Goal: Task Accomplishment & Management: Use online tool/utility

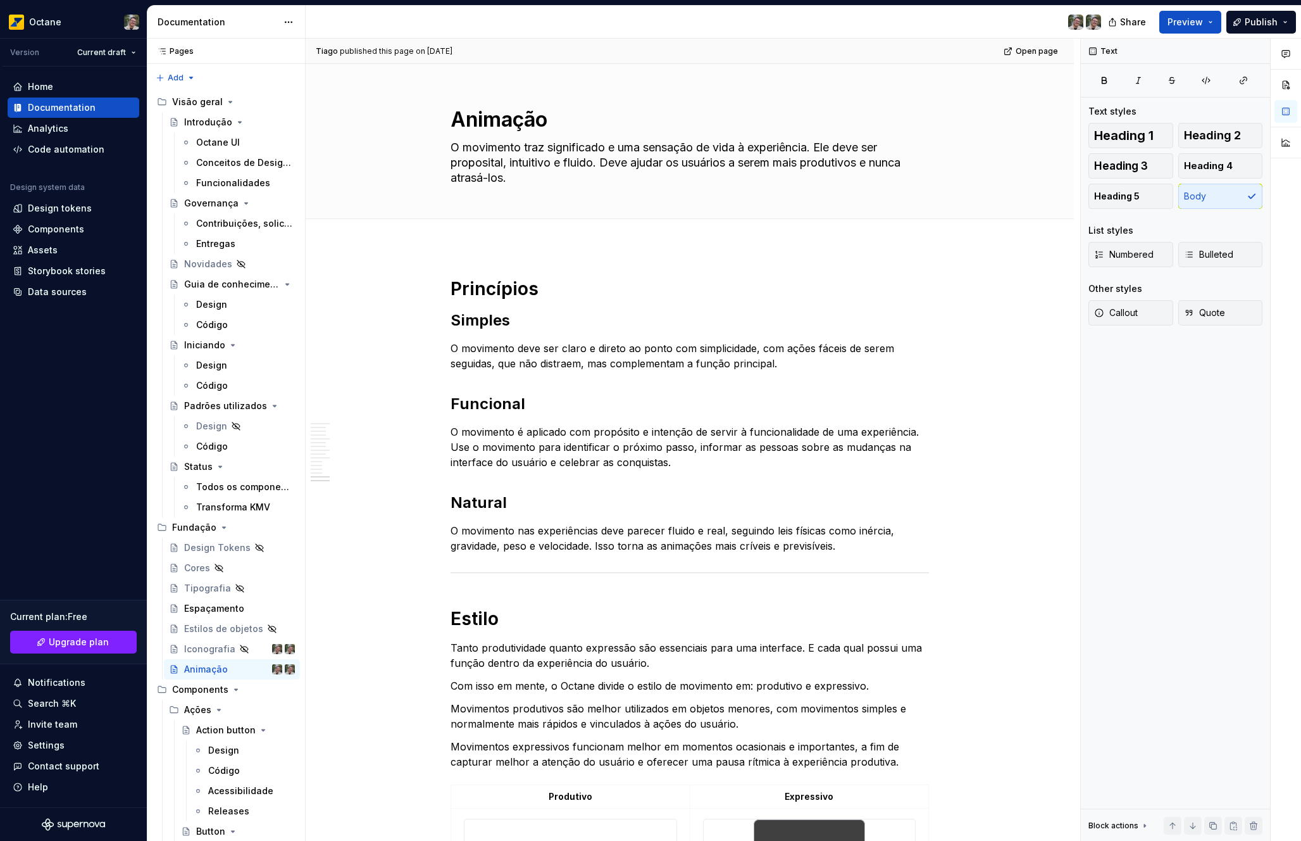
scroll to position [3241, 0]
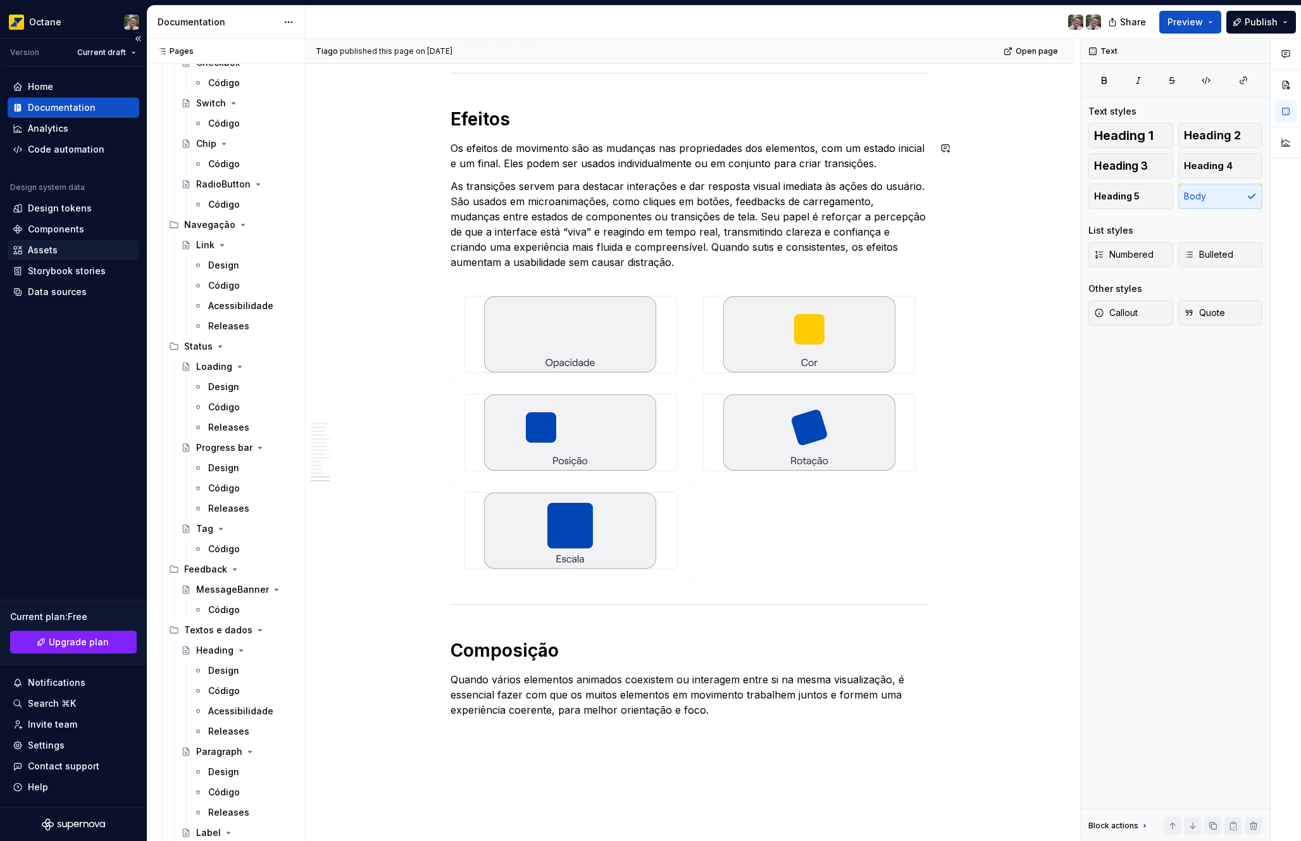
type textarea "*"
click at [57, 223] on div "Components" at bounding box center [56, 229] width 56 height 13
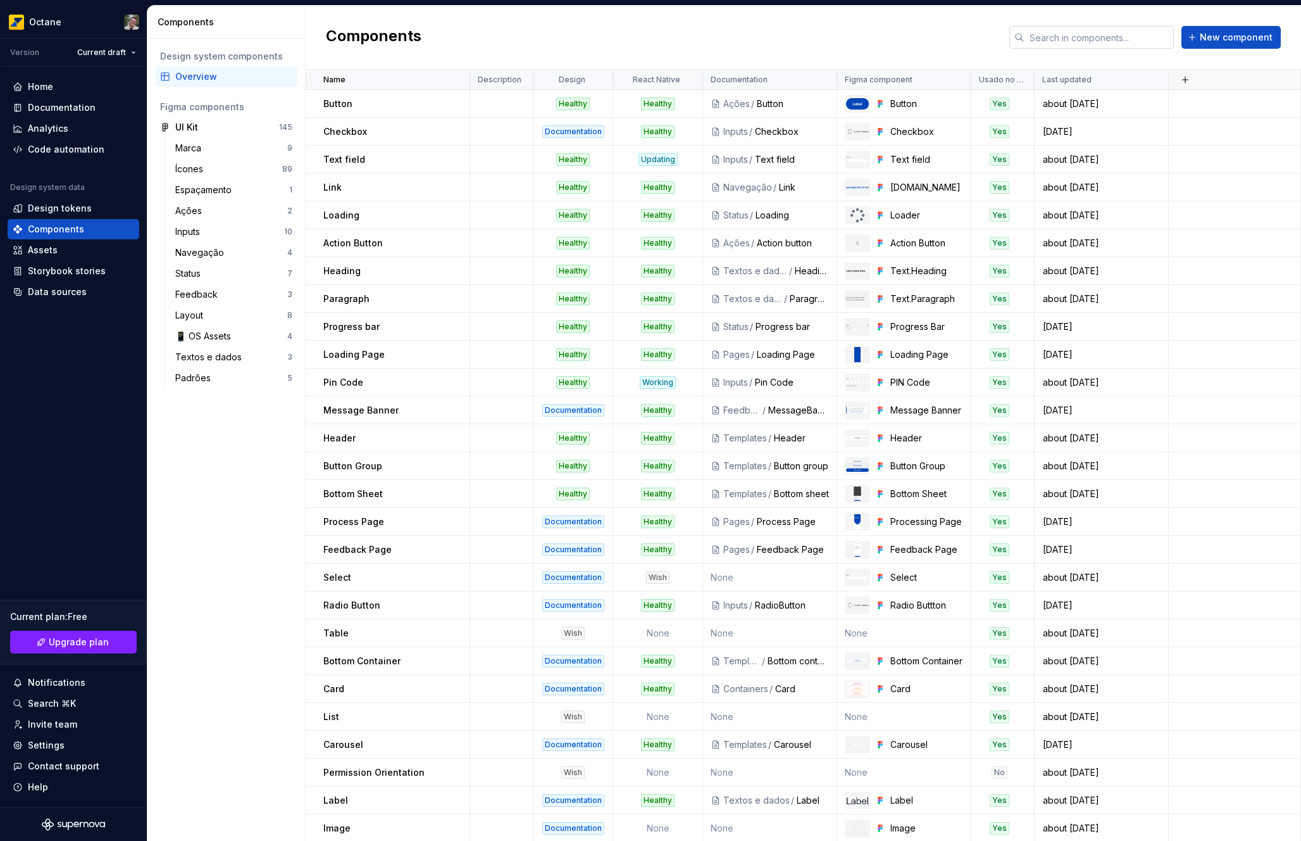
click at [1062, 47] on input "text" at bounding box center [1099, 37] width 149 height 23
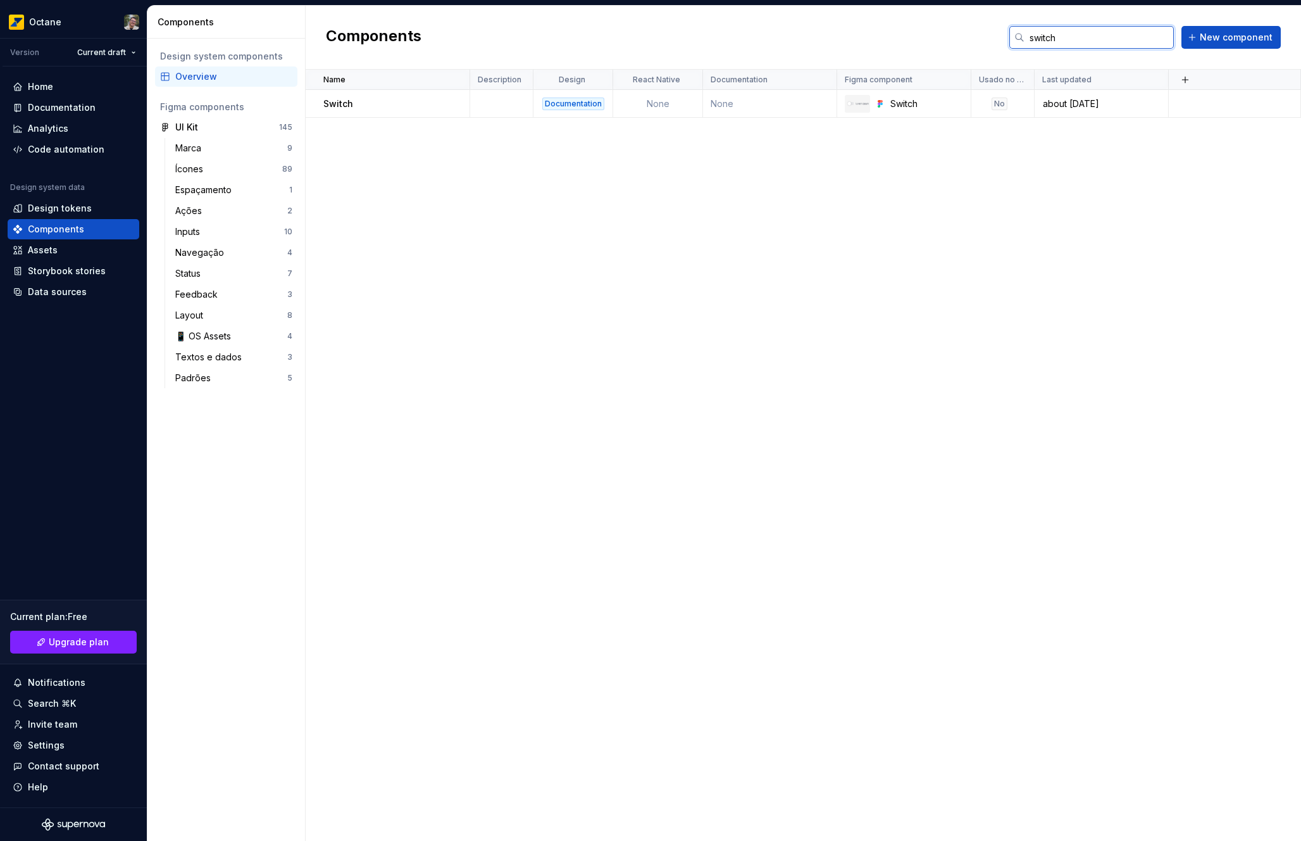
type input "switch"
click at [420, 105] on div "Switch" at bounding box center [396, 103] width 146 height 13
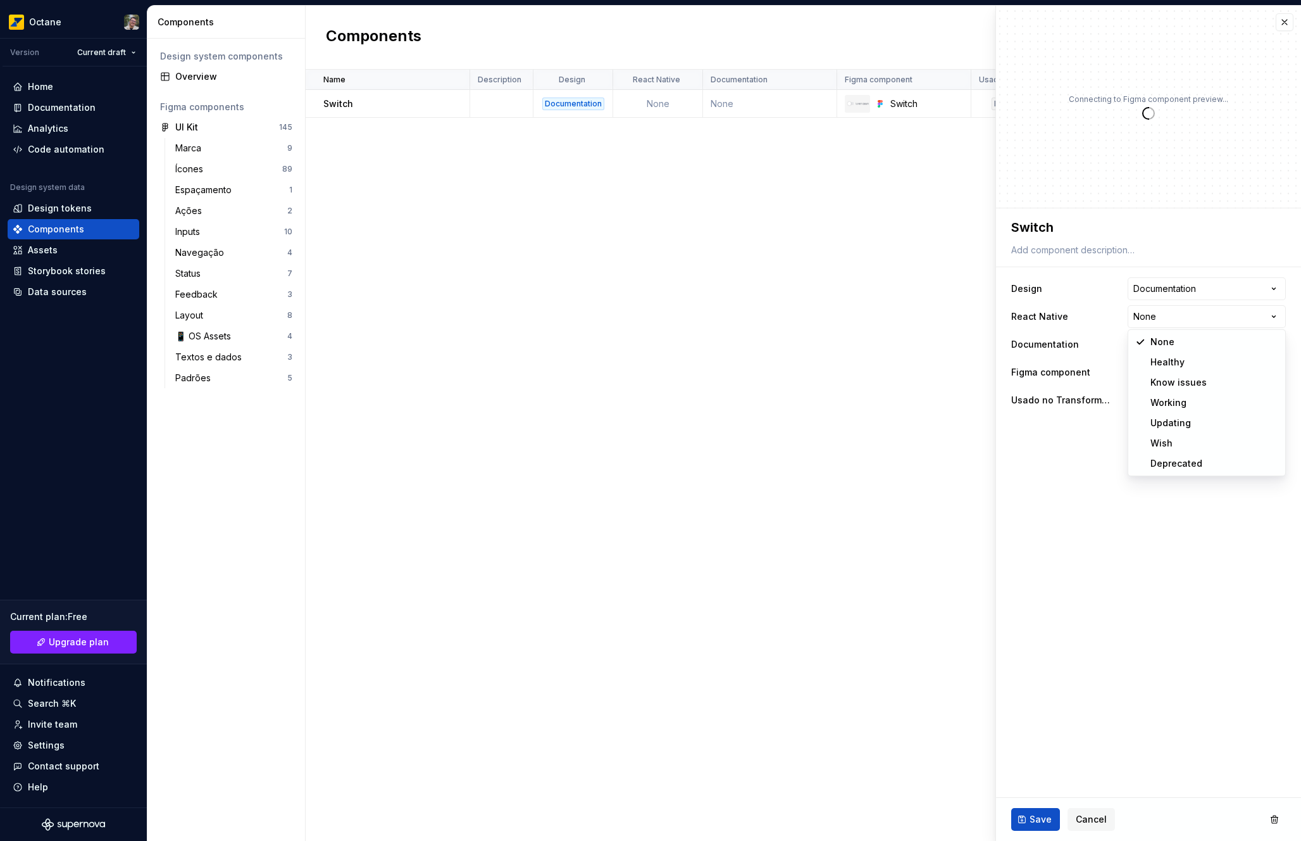
click at [1193, 319] on html "**********" at bounding box center [650, 420] width 1301 height 841
type textarea "*"
select select "**********"
type textarea "*"
click at [1188, 352] on button "Select page" at bounding box center [1207, 344] width 158 height 23
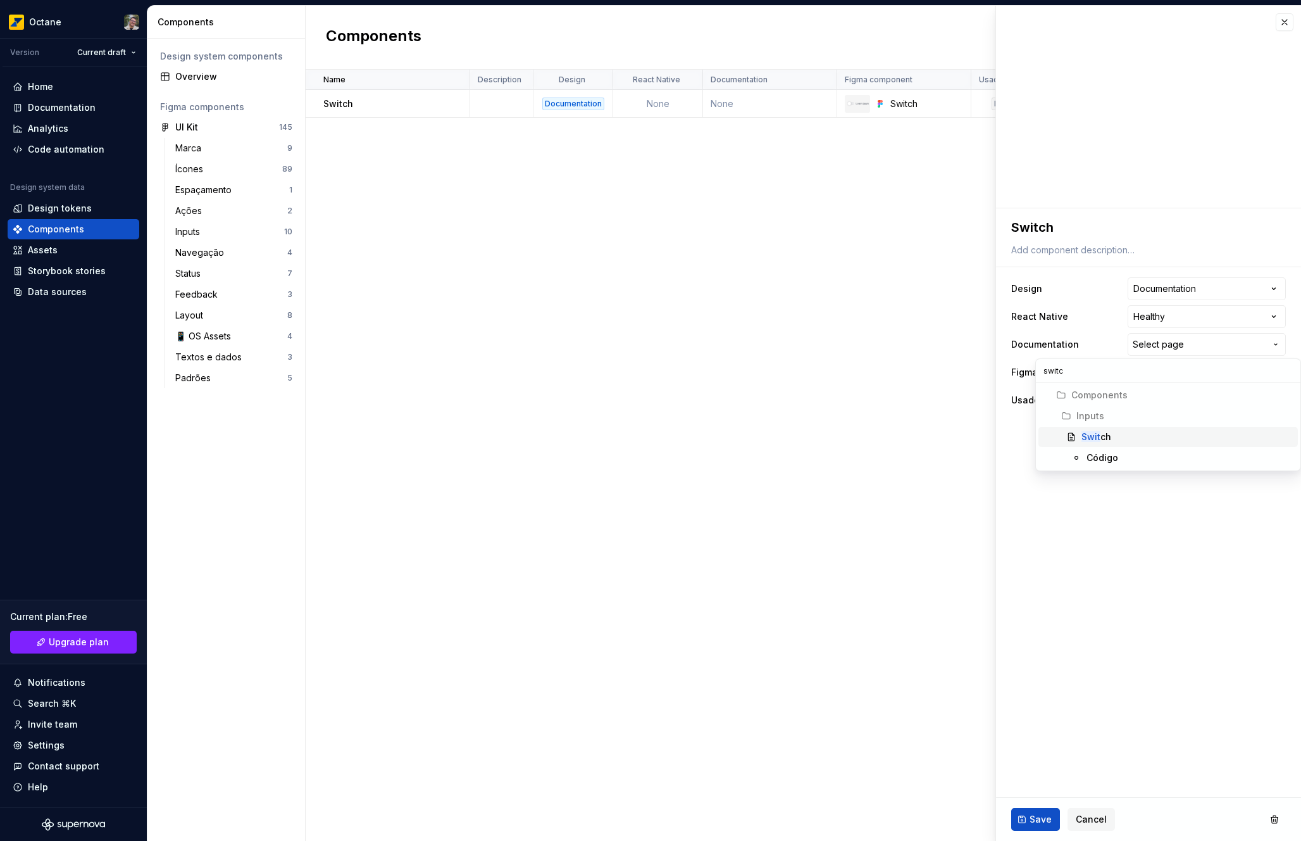
type input "switch"
type textarea "*"
click at [1032, 821] on span "Save" at bounding box center [1041, 819] width 22 height 13
type textarea "*"
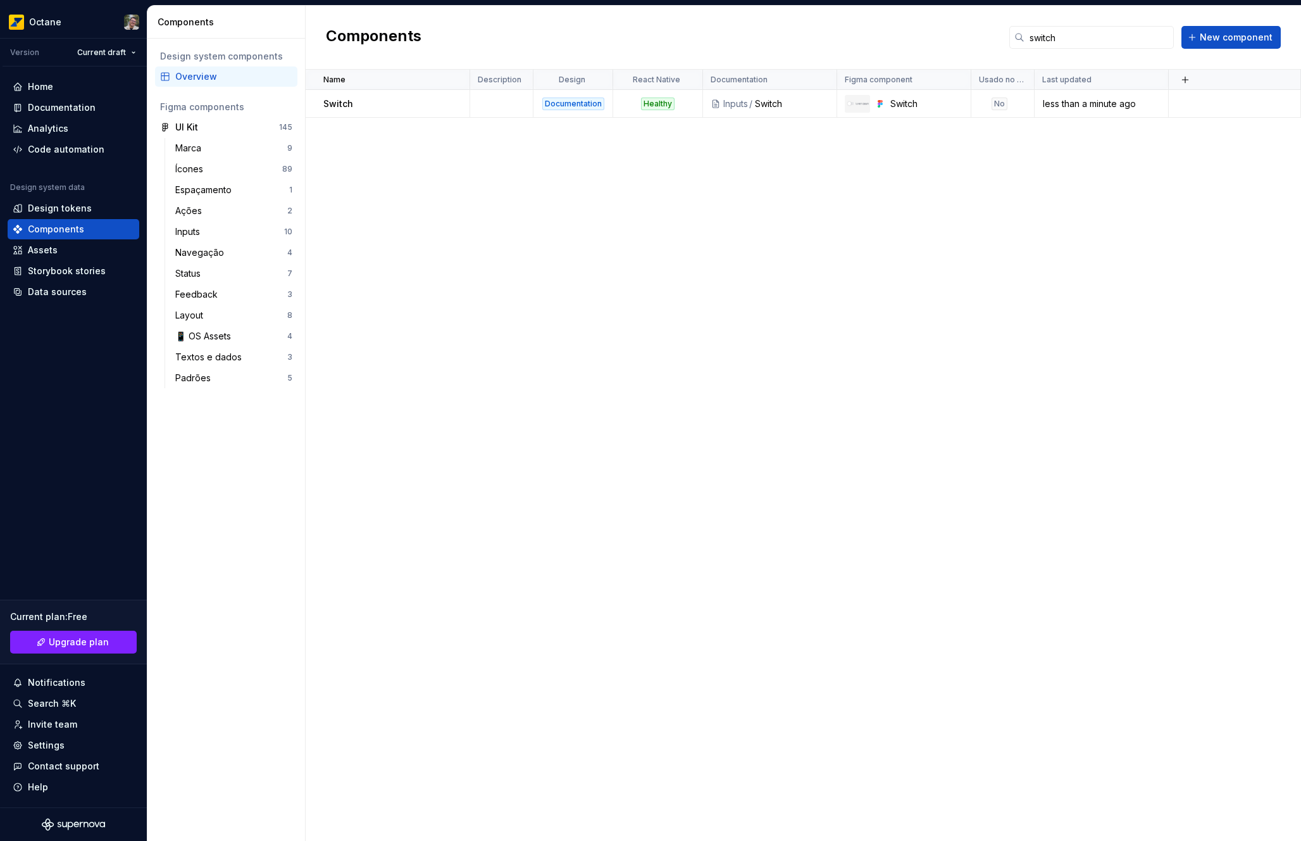
click at [895, 192] on div "Name Description Design React Native Documentation Figma component Usado no Tra…" at bounding box center [804, 455] width 996 height 771
click at [1115, 39] on input "switch" at bounding box center [1099, 37] width 149 height 23
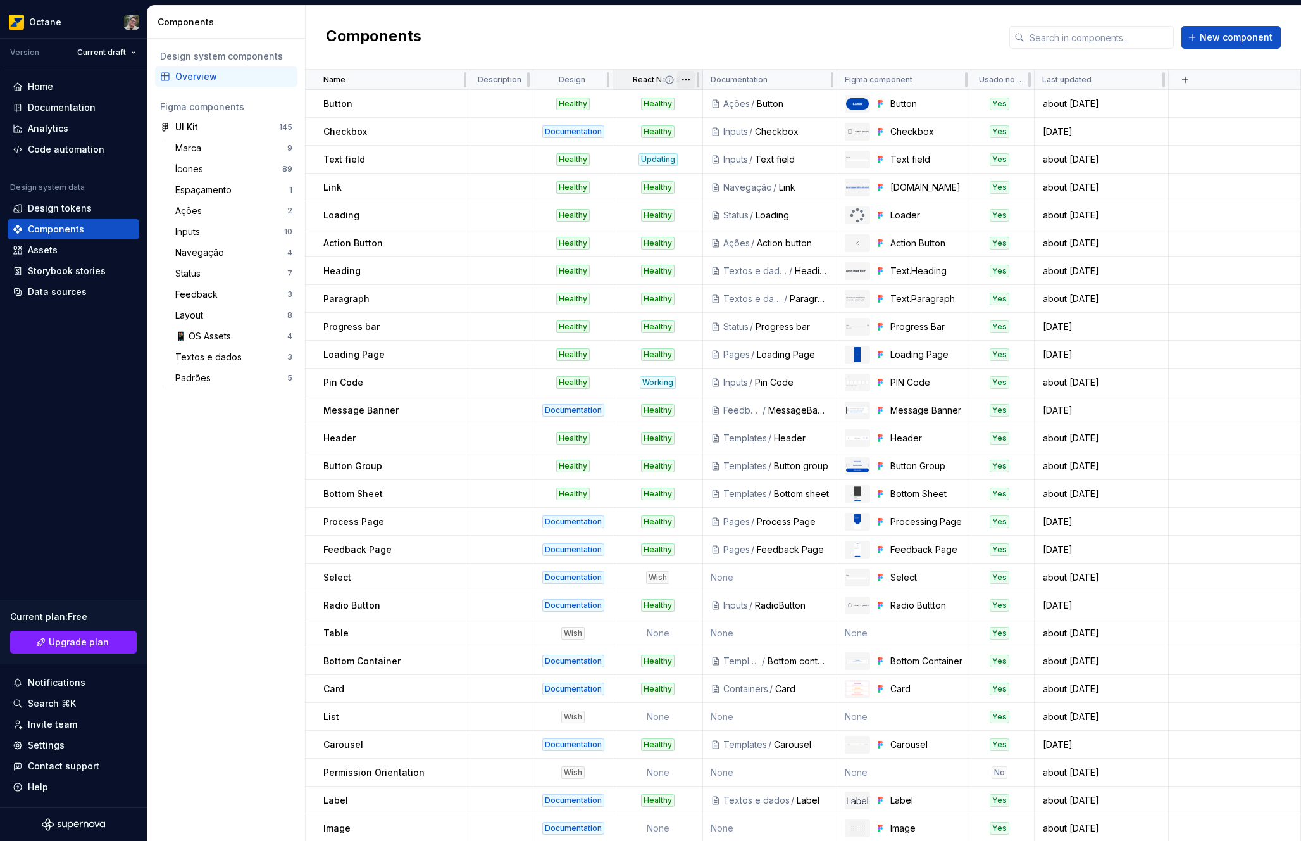
click at [686, 82] on html "Octane Version Current draft Home Documentation Analytics Code automation Desig…" at bounding box center [650, 420] width 1301 height 841
click at [750, 52] on html "Octane Version Current draft Home Documentation Analytics Code automation Desig…" at bounding box center [650, 420] width 1301 height 841
click at [453, 79] on html "Octane Version Current draft Home Documentation Analytics Code automation Desig…" at bounding box center [650, 420] width 1301 height 841
click at [474, 112] on div "Sort ascending" at bounding box center [502, 104] width 108 height 20
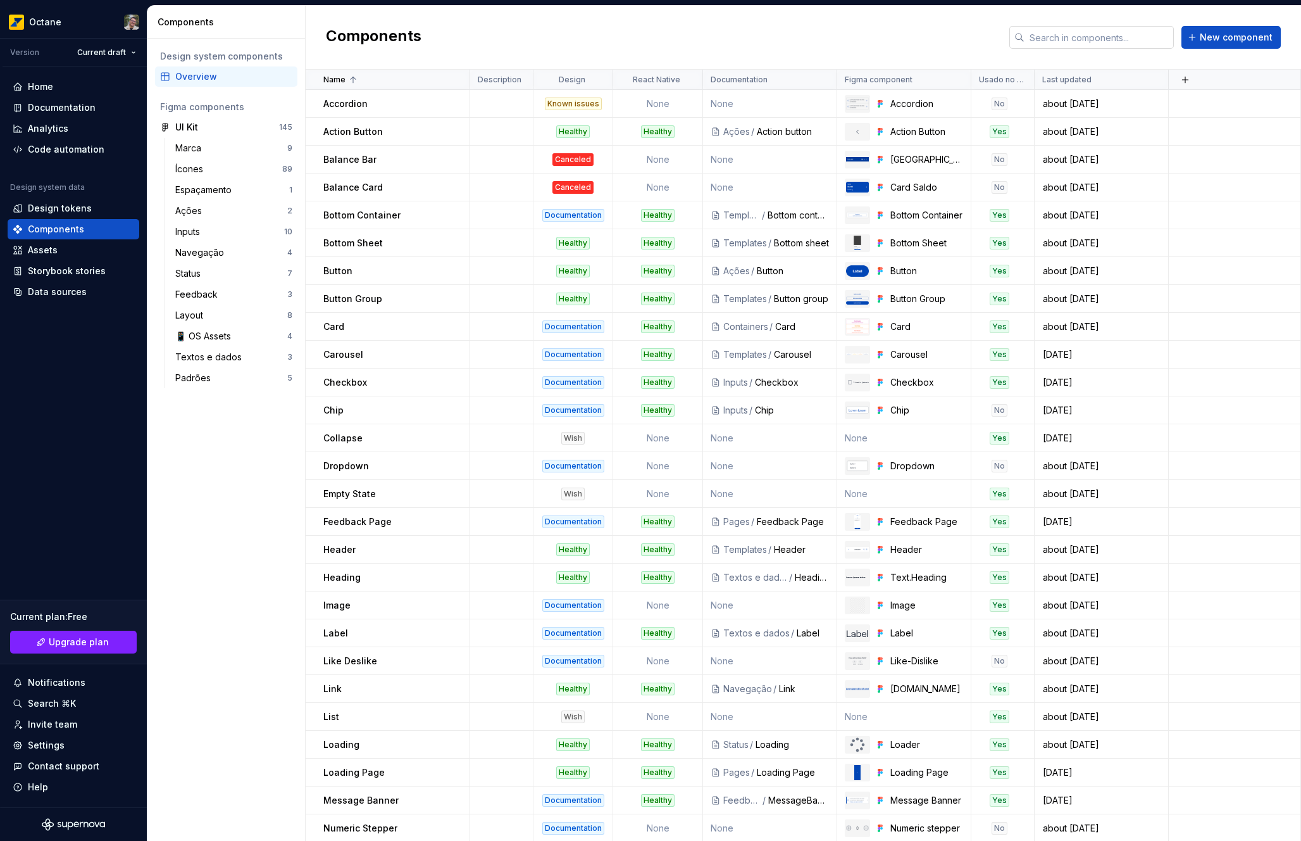
click at [1089, 30] on input "text" at bounding box center [1099, 37] width 149 height 23
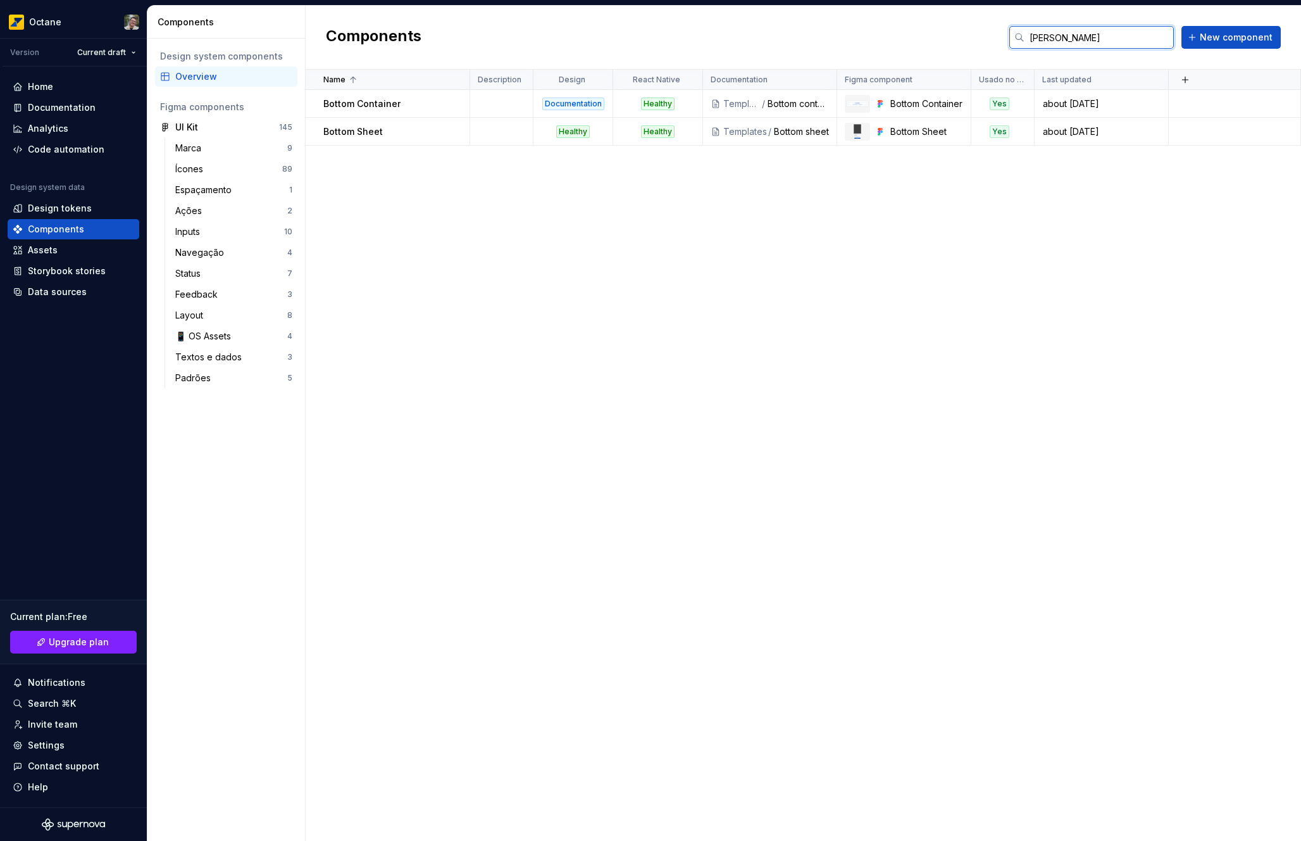
type input "[PERSON_NAME]"
